Goal: Use online tool/utility: Utilize a website feature to perform a specific function

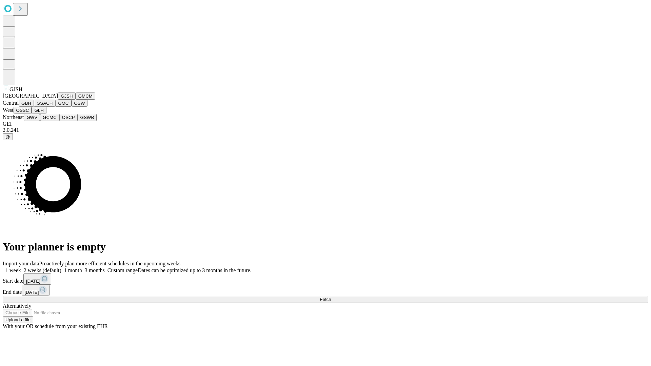
click at [58, 100] on button "GJSH" at bounding box center [67, 96] width 18 height 7
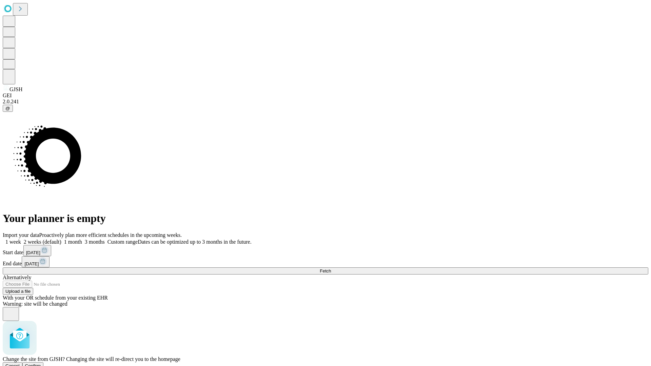
click at [41, 363] on span "Confirm" at bounding box center [33, 365] width 16 height 5
click at [21, 239] on label "1 week" at bounding box center [12, 242] width 18 height 6
click at [331, 269] on span "Fetch" at bounding box center [325, 271] width 11 height 5
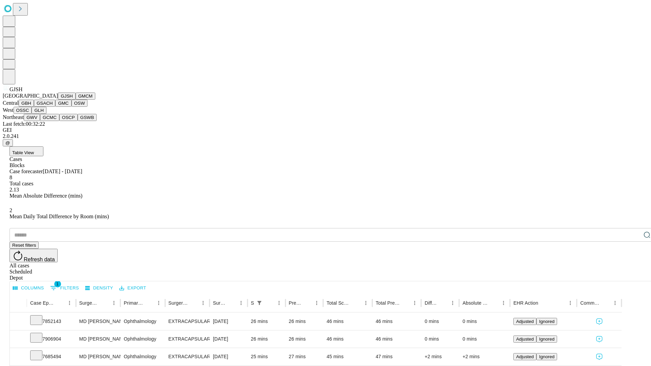
click at [76, 100] on button "GMCM" at bounding box center [86, 96] width 20 height 7
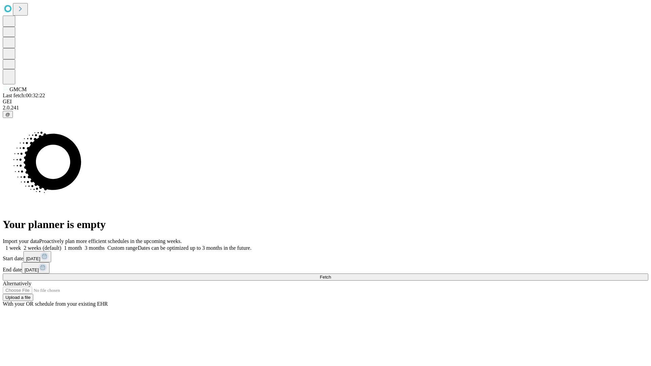
click at [21, 245] on label "1 week" at bounding box center [12, 248] width 18 height 6
click at [331, 275] on span "Fetch" at bounding box center [325, 277] width 11 height 5
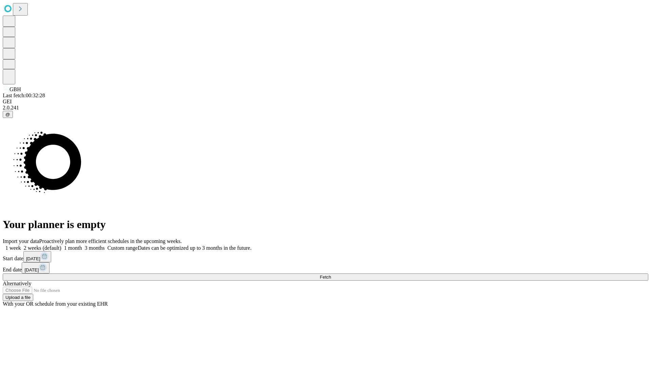
click at [21, 245] on label "1 week" at bounding box center [12, 248] width 18 height 6
click at [331, 275] on span "Fetch" at bounding box center [325, 277] width 11 height 5
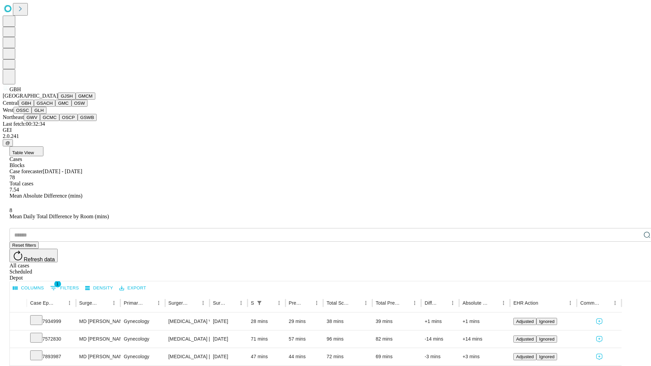
click at [53, 107] on button "GSACH" at bounding box center [44, 103] width 21 height 7
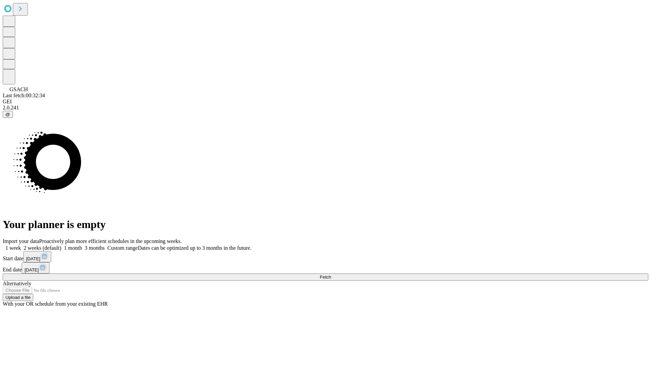
click at [21, 245] on label "1 week" at bounding box center [12, 248] width 18 height 6
click at [331, 275] on span "Fetch" at bounding box center [325, 277] width 11 height 5
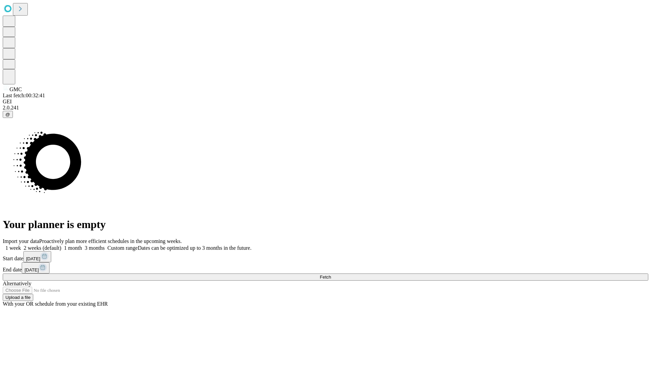
click at [21, 245] on label "1 week" at bounding box center [12, 248] width 18 height 6
click at [331, 275] on span "Fetch" at bounding box center [325, 277] width 11 height 5
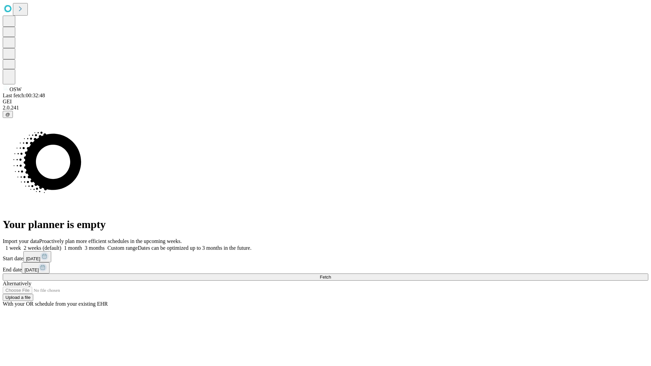
click at [21, 245] on label "1 week" at bounding box center [12, 248] width 18 height 6
click at [331, 275] on span "Fetch" at bounding box center [325, 277] width 11 height 5
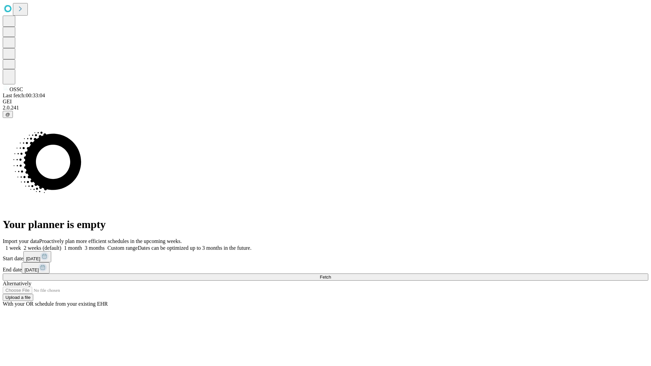
click at [21, 245] on label "1 week" at bounding box center [12, 248] width 18 height 6
click at [331, 275] on span "Fetch" at bounding box center [325, 277] width 11 height 5
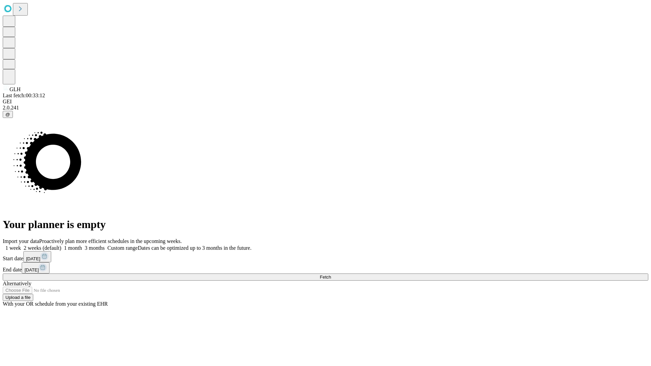
click at [21, 245] on label "1 week" at bounding box center [12, 248] width 18 height 6
click at [331, 275] on span "Fetch" at bounding box center [325, 277] width 11 height 5
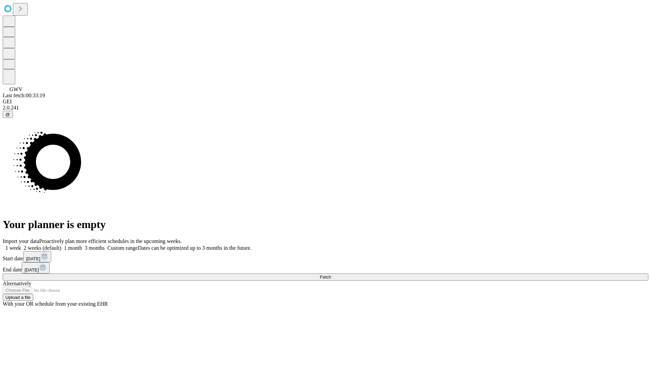
click at [21, 245] on label "1 week" at bounding box center [12, 248] width 18 height 6
click at [331, 275] on span "Fetch" at bounding box center [325, 277] width 11 height 5
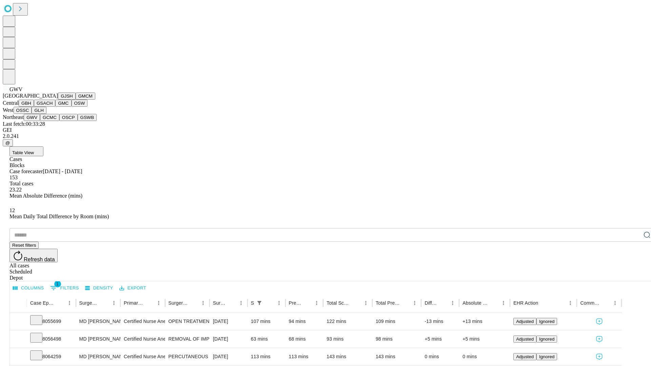
click at [53, 121] on button "GCMC" at bounding box center [49, 117] width 19 height 7
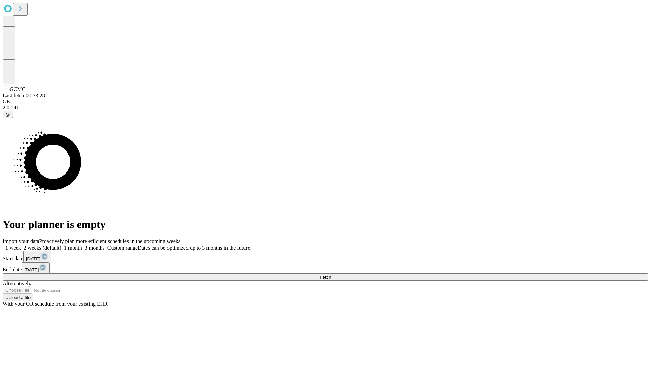
click at [21, 245] on label "1 week" at bounding box center [12, 248] width 18 height 6
click at [331, 275] on span "Fetch" at bounding box center [325, 277] width 11 height 5
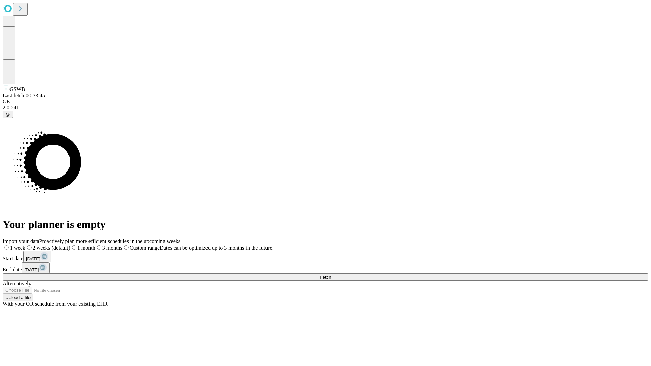
click at [25, 245] on label "1 week" at bounding box center [14, 248] width 23 height 6
click at [331, 275] on span "Fetch" at bounding box center [325, 277] width 11 height 5
